Goal: Task Accomplishment & Management: Use online tool/utility

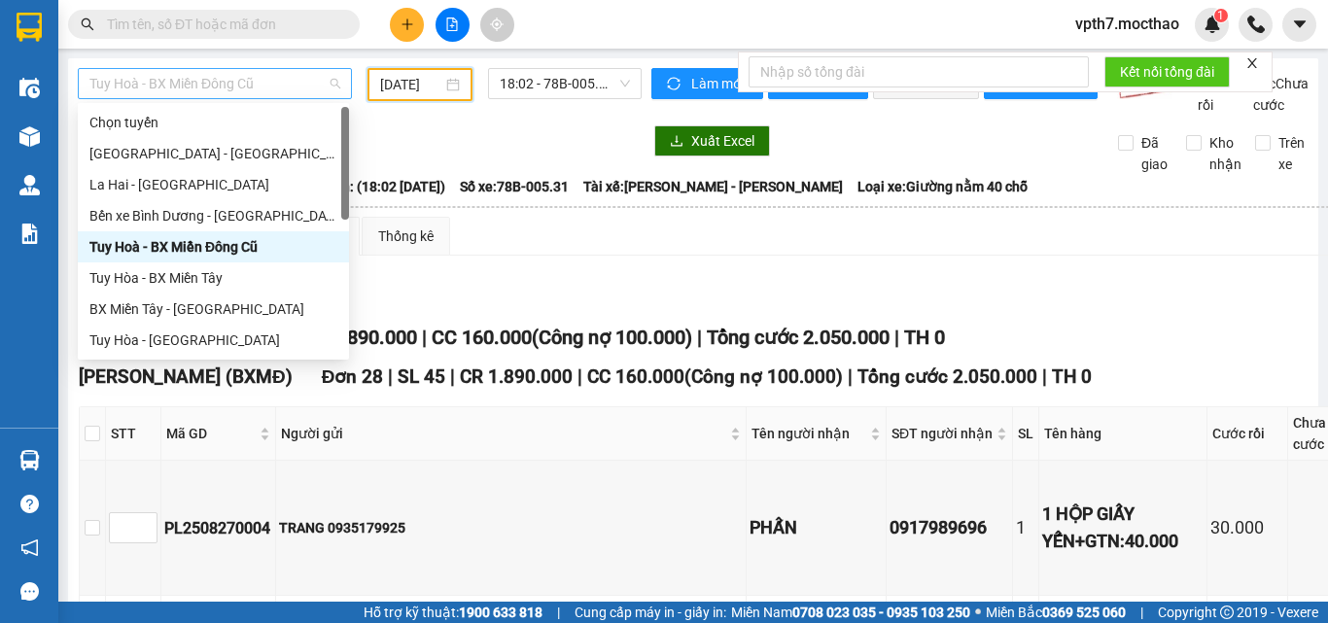
click at [250, 98] on div "Tuy Hoà - BX Miền Đông Cũ" at bounding box center [215, 83] width 274 height 31
click at [155, 298] on div "BX Miền Tây - [GEOGRAPHIC_DATA]" at bounding box center [213, 308] width 248 height 21
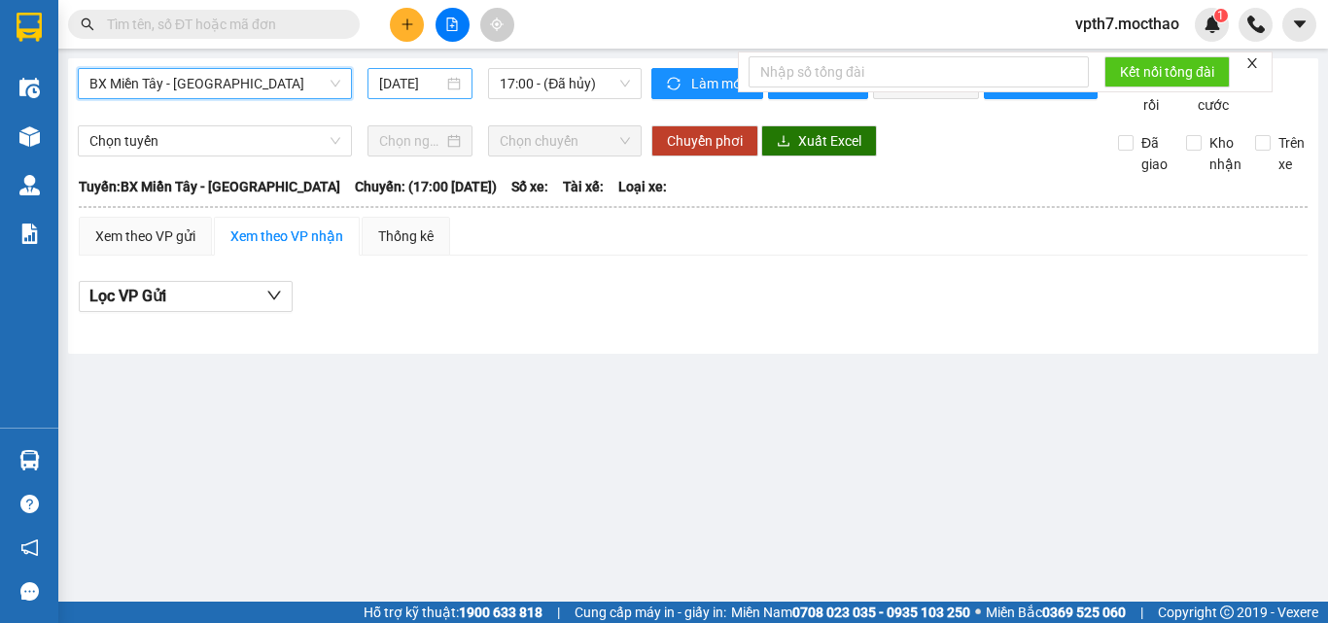
click at [389, 89] on input "[DATE]" at bounding box center [411, 83] width 64 height 21
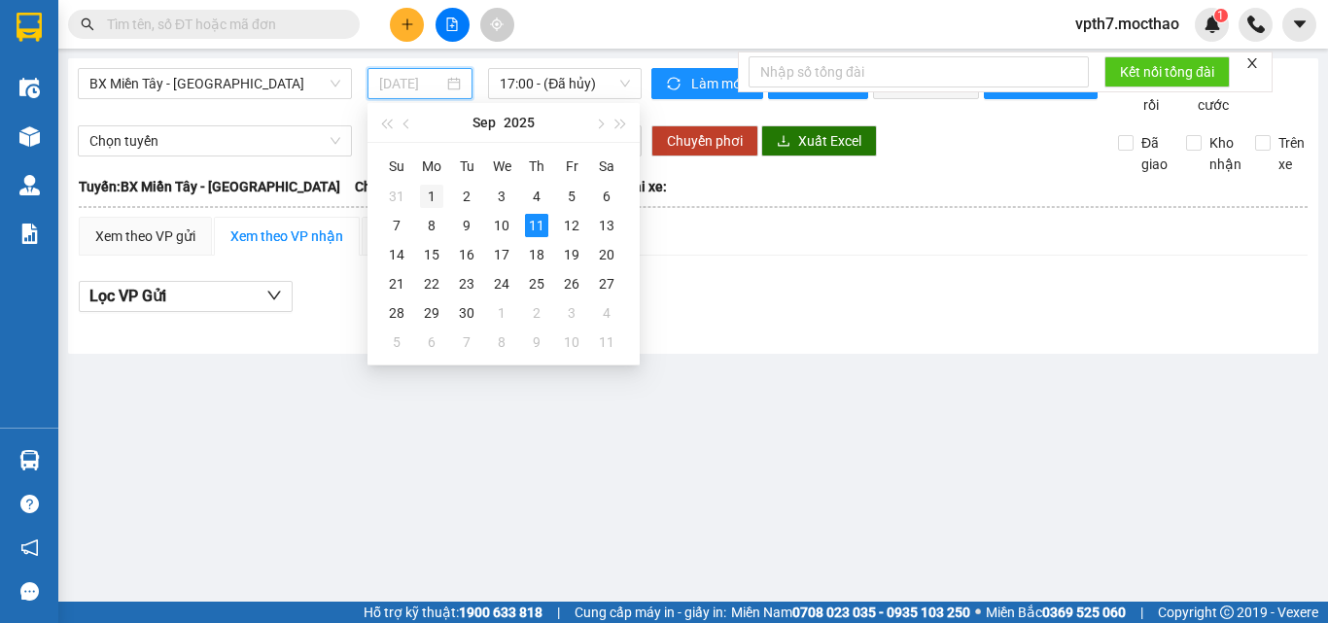
click at [431, 195] on div "1" at bounding box center [431, 196] width 23 height 23
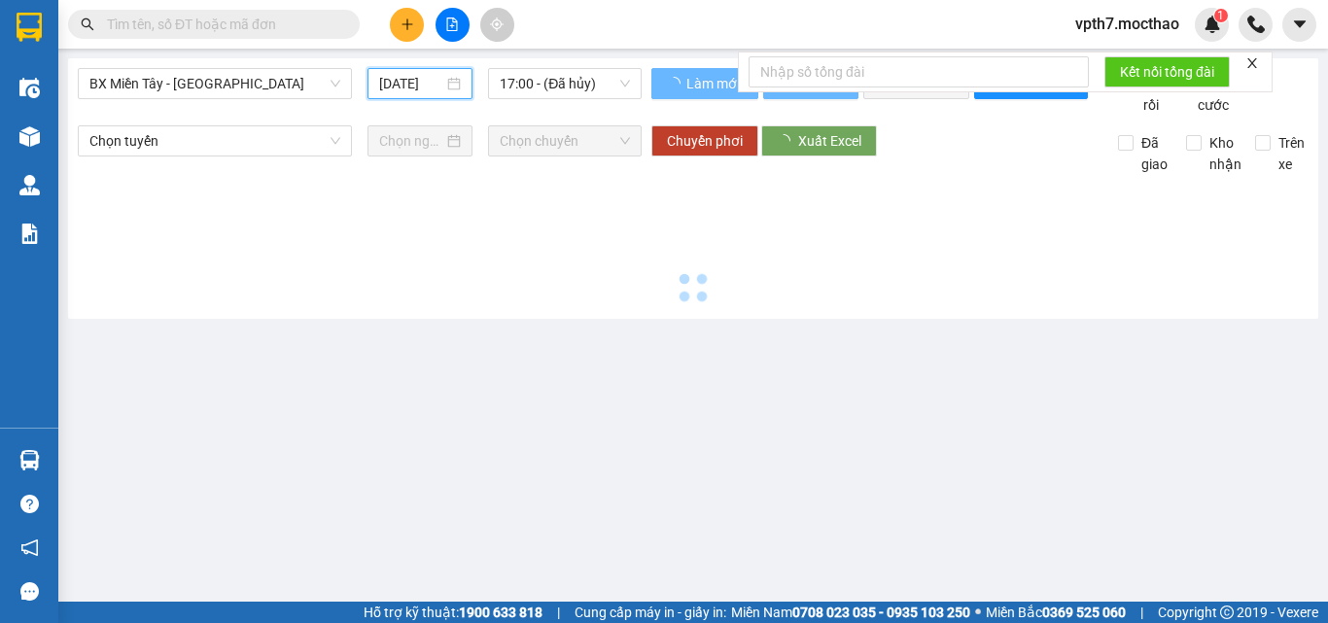
type input "[DATE]"
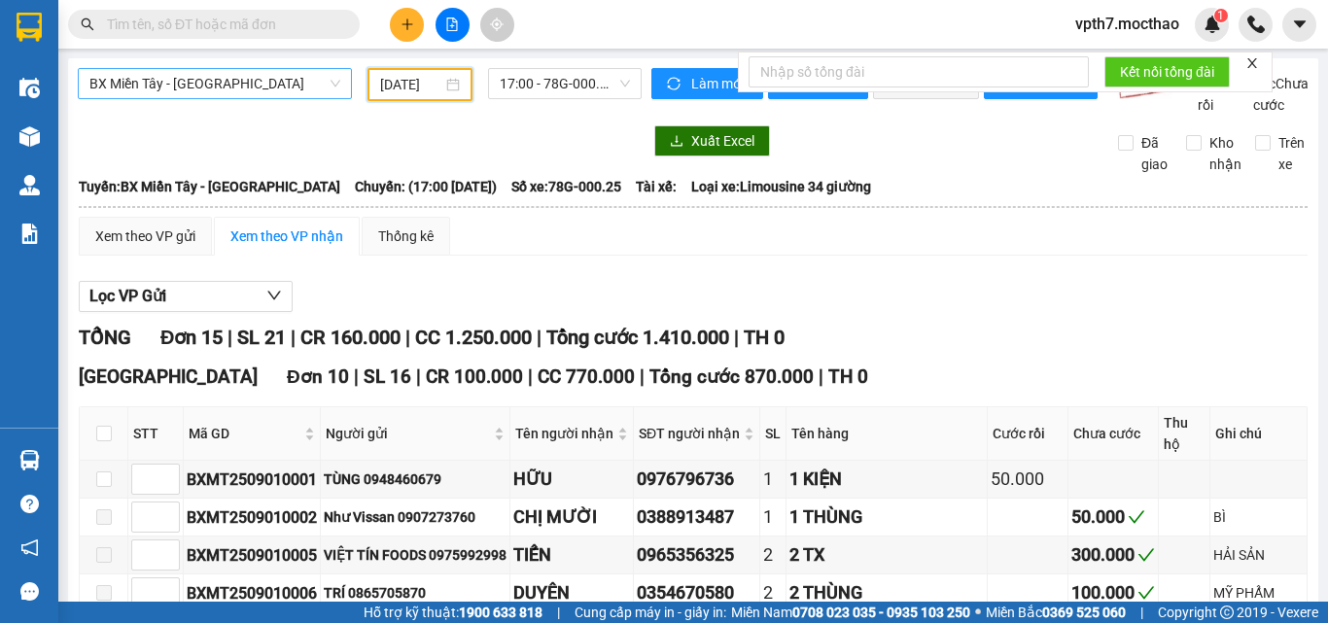
click at [239, 87] on span "BX Miền Tây - [GEOGRAPHIC_DATA]" at bounding box center [214, 83] width 251 height 29
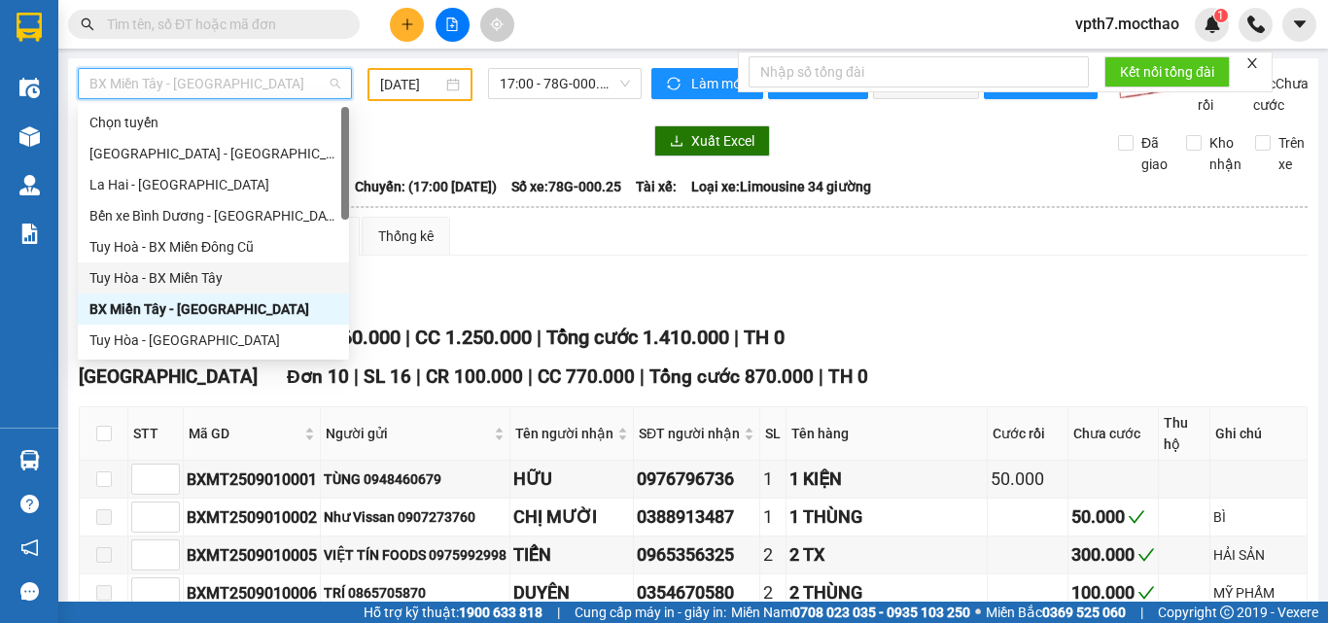
click at [178, 280] on div "Tuy Hòa - BX Miền Tây" at bounding box center [213, 277] width 248 height 21
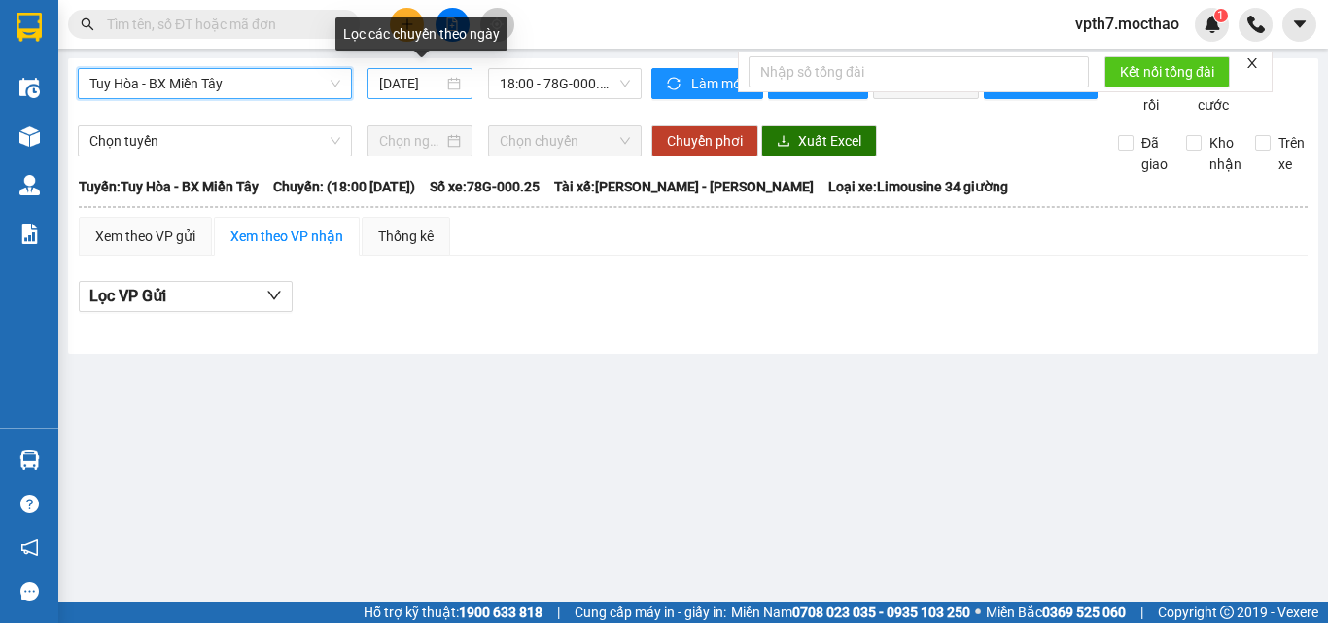
click at [402, 90] on input "[DATE]" at bounding box center [411, 83] width 64 height 21
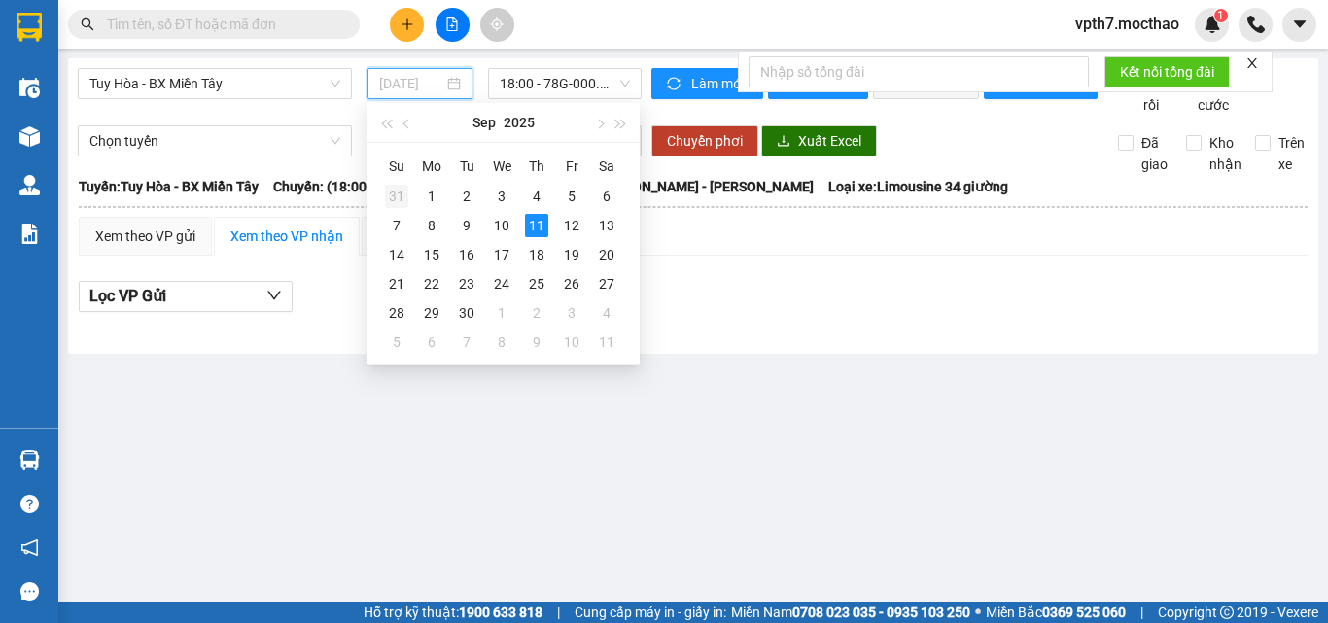
click at [404, 204] on div "31" at bounding box center [396, 196] width 23 height 23
type input "[DATE]"
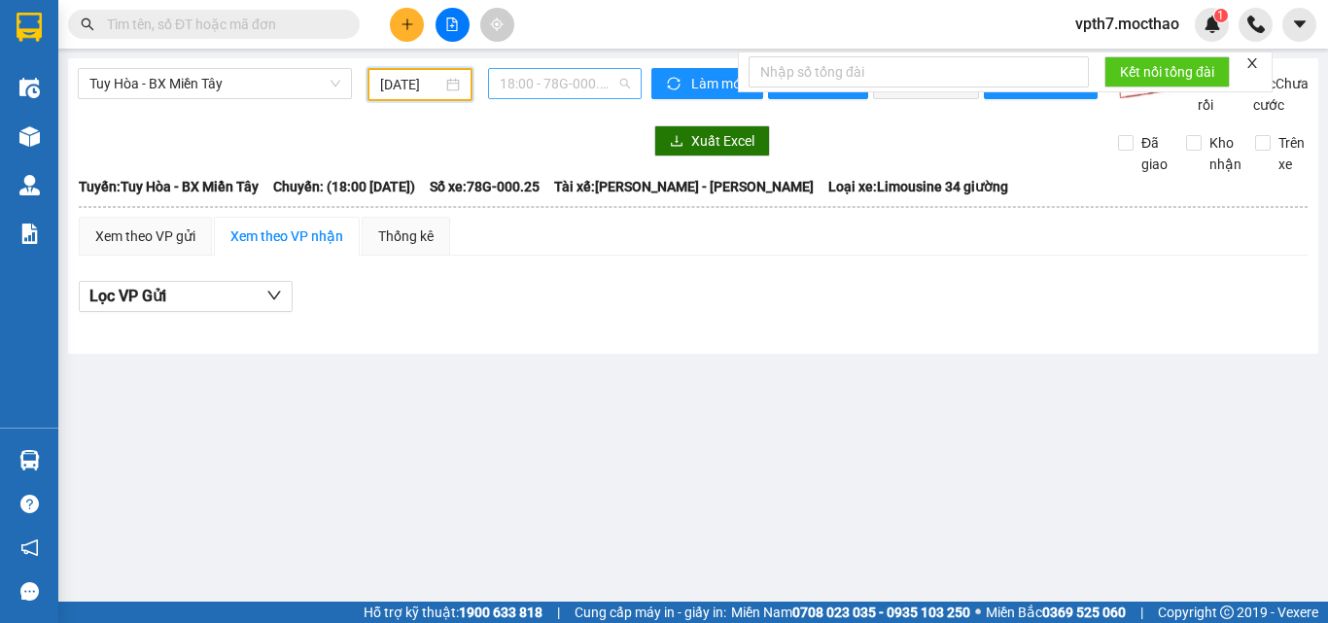
click at [577, 86] on span "18:00 - 78G-000.25" at bounding box center [565, 83] width 130 height 29
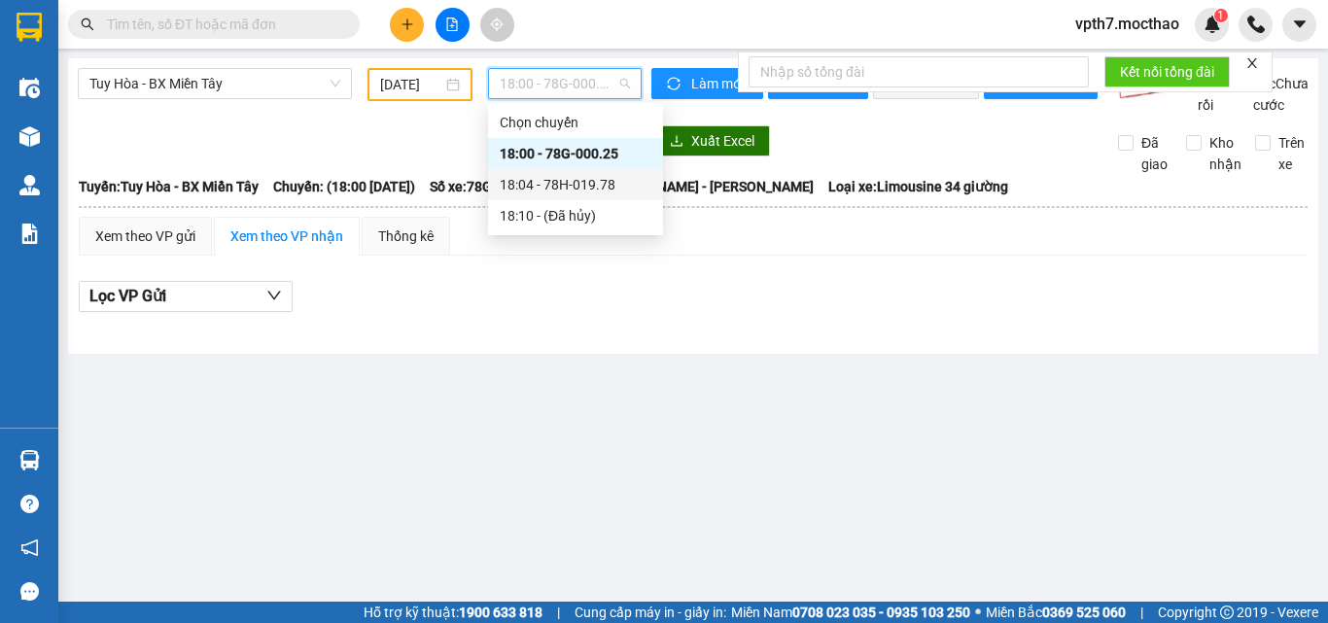
click at [592, 184] on div "18:04 - 78H-019.78" at bounding box center [576, 184] width 152 height 21
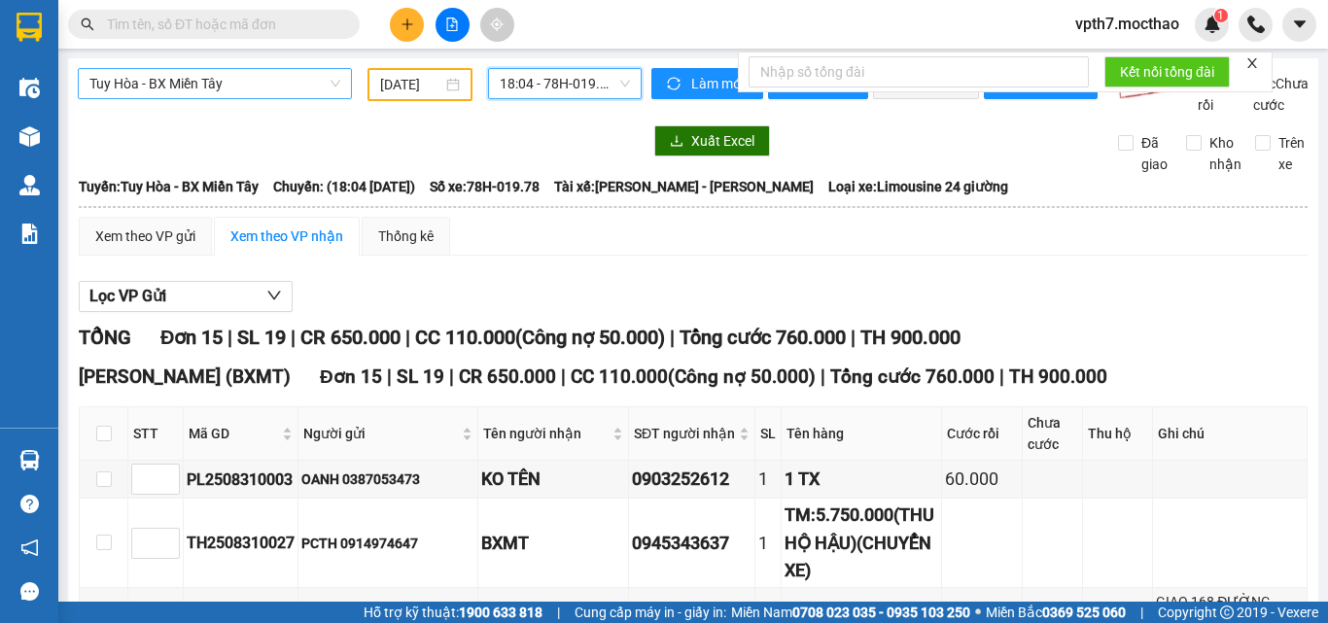
click at [256, 87] on span "Tuy Hòa - BX Miền Tây" at bounding box center [214, 83] width 251 height 29
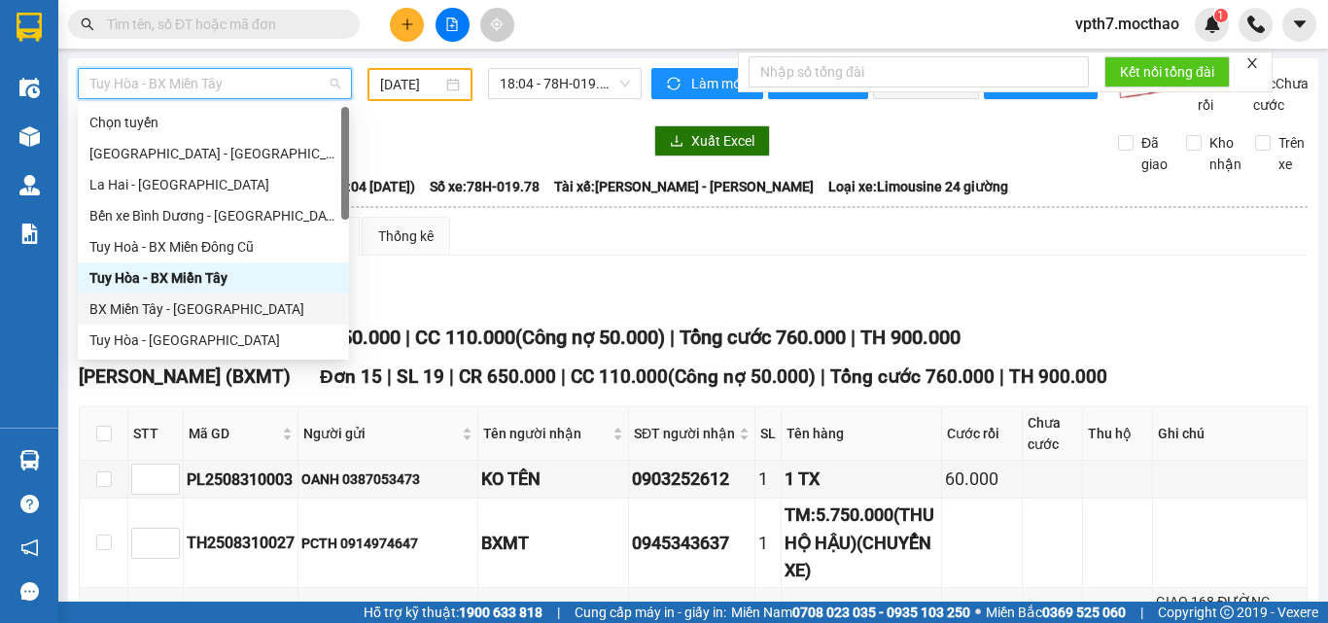
click at [183, 305] on div "BX Miền Tây - [GEOGRAPHIC_DATA]" at bounding box center [213, 308] width 248 height 21
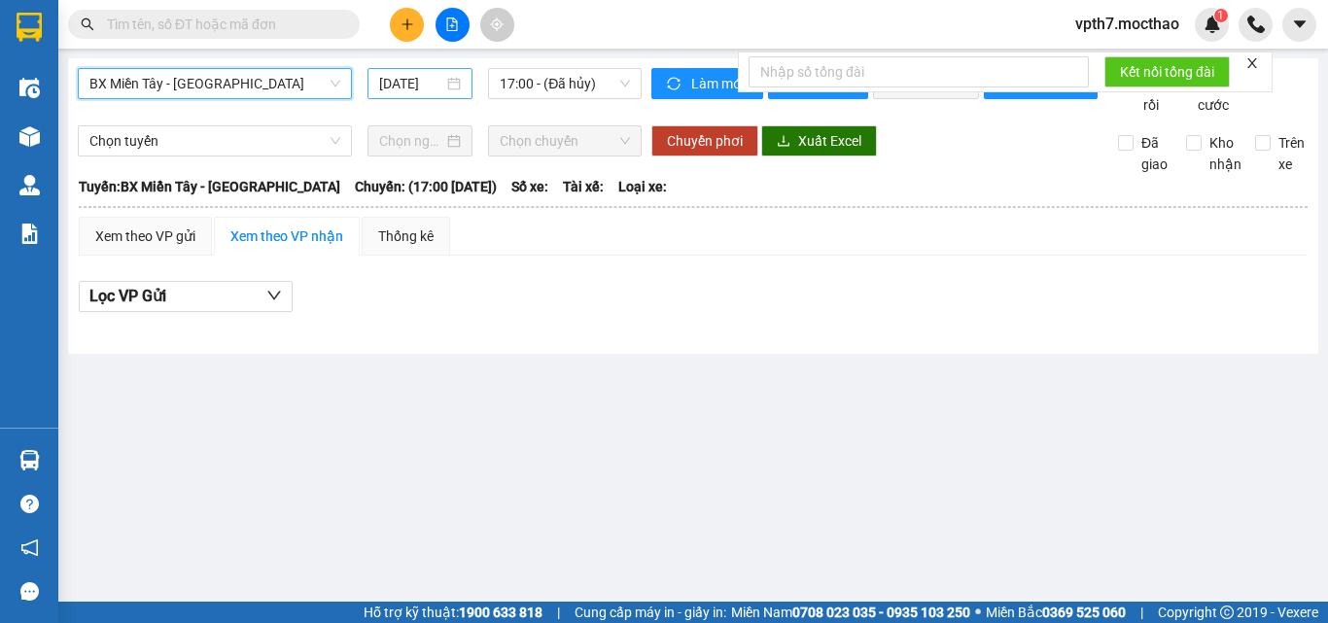
click at [413, 79] on input "[DATE]" at bounding box center [411, 83] width 64 height 21
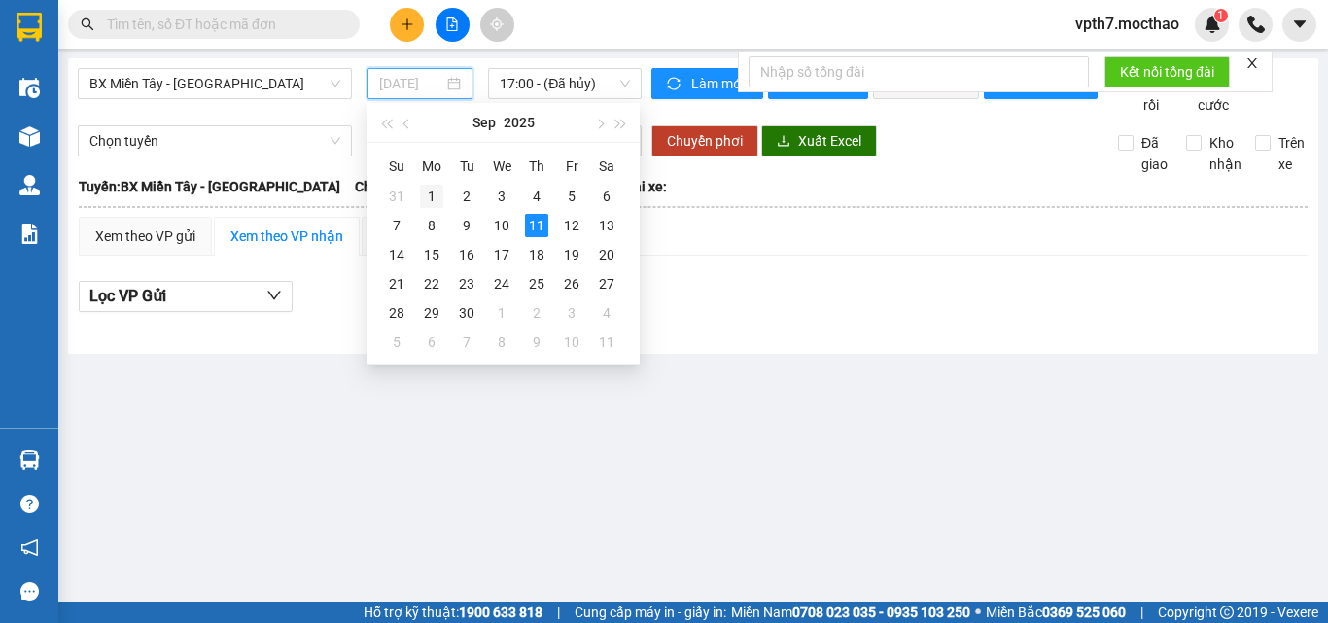
click at [438, 200] on div "1" at bounding box center [431, 196] width 23 height 23
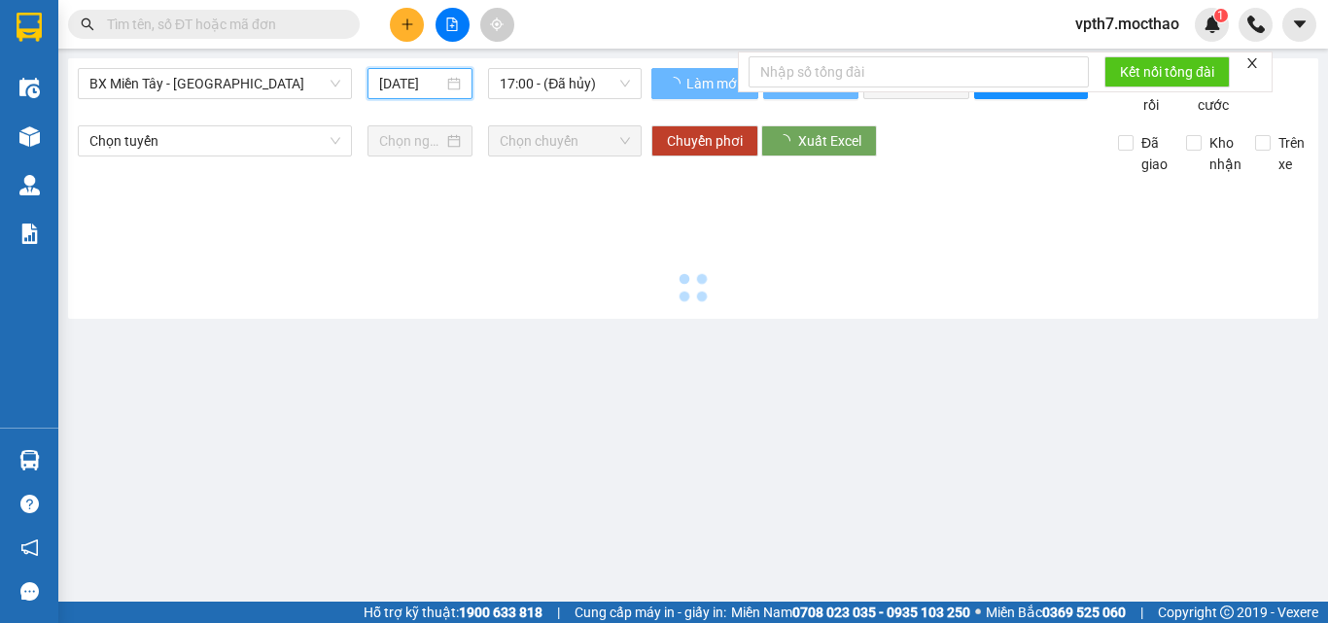
type input "[DATE]"
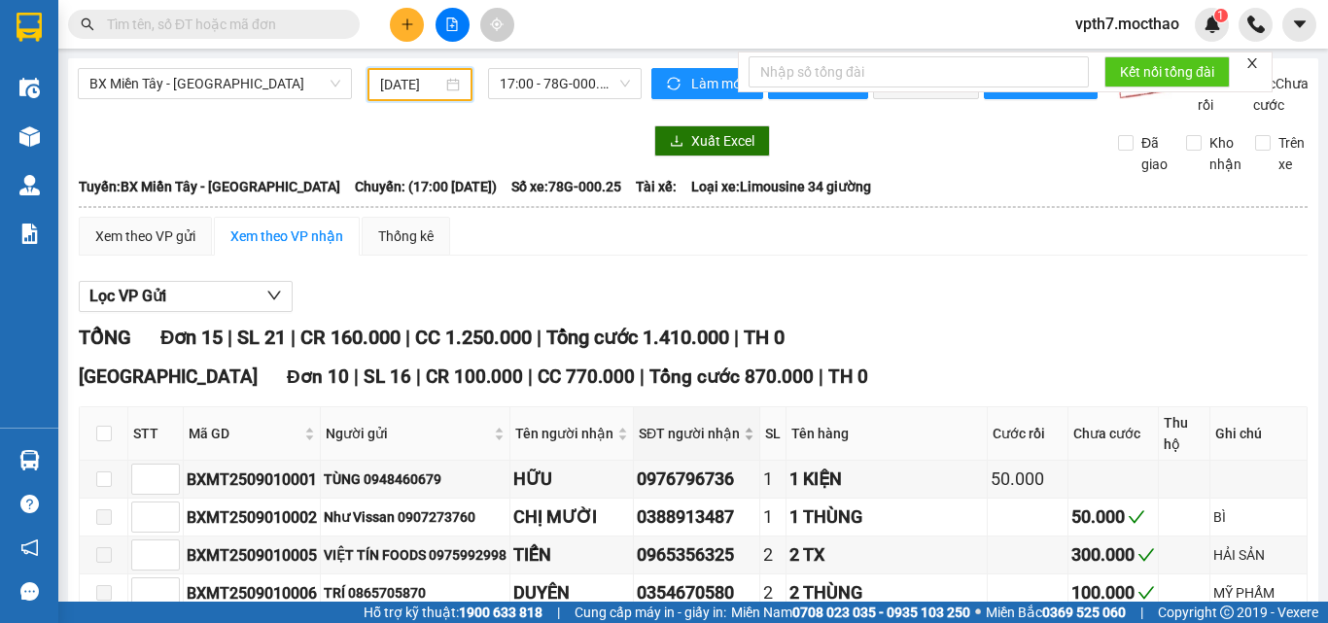
scroll to position [292, 0]
